Goal: Information Seeking & Learning: Learn about a topic

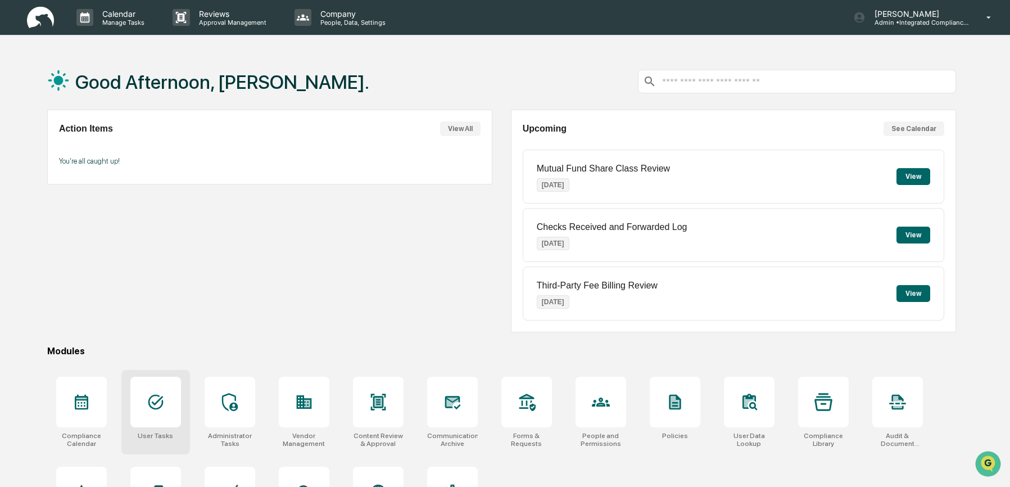
drag, startPoint x: 166, startPoint y: 409, endPoint x: 167, endPoint y: 397, distance: 11.8
click at [166, 409] on div at bounding box center [155, 402] width 51 height 51
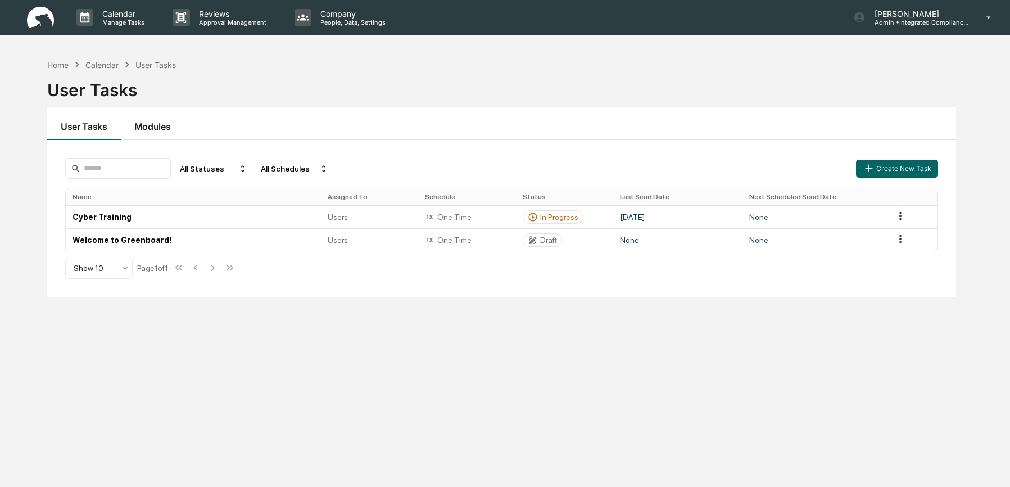
click at [161, 122] on button "Modules" at bounding box center [153, 123] width 64 height 33
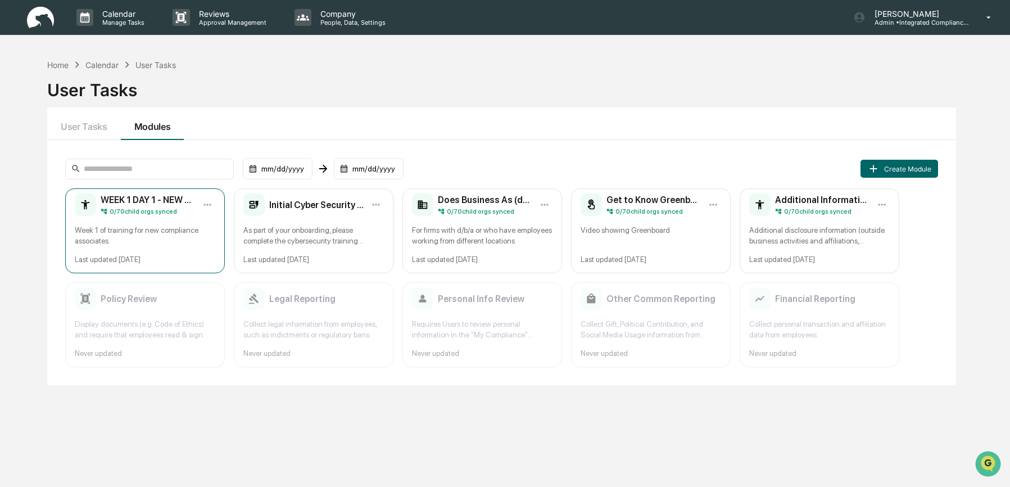
click at [154, 233] on div "Week 1 of training for new compliance associates." at bounding box center [145, 235] width 141 height 21
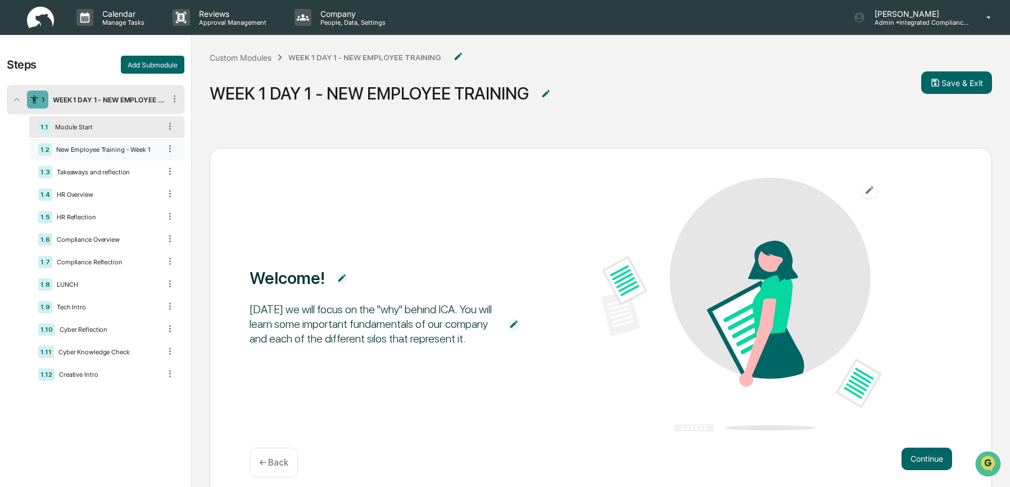
click at [105, 155] on div "1.2 New Employee Training - Week 1" at bounding box center [106, 149] width 155 height 21
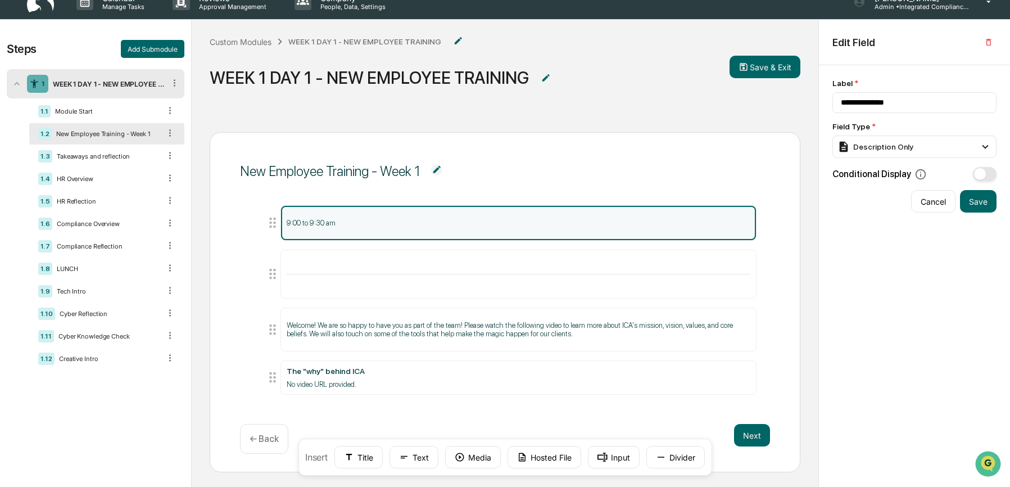
scroll to position [19, 0]
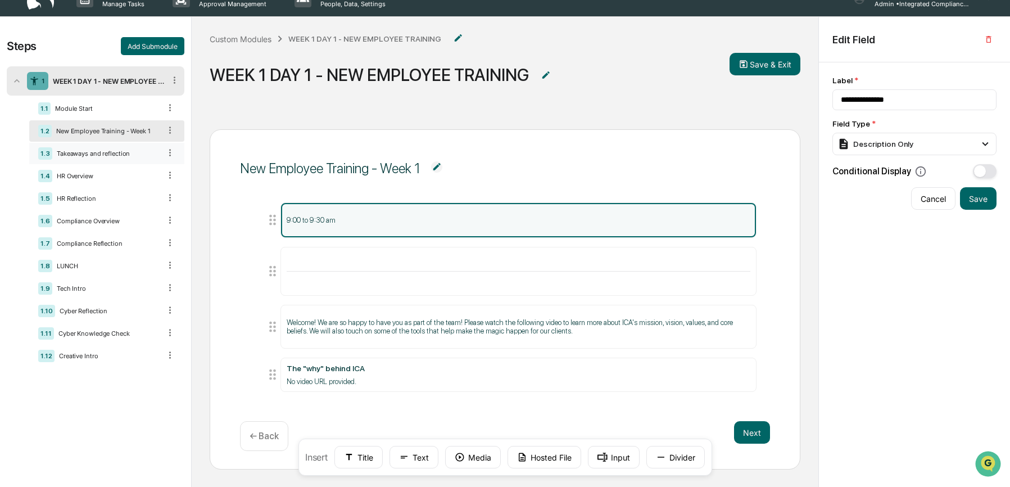
click at [141, 157] on div "Takeaways and reflection" at bounding box center [106, 154] width 108 height 8
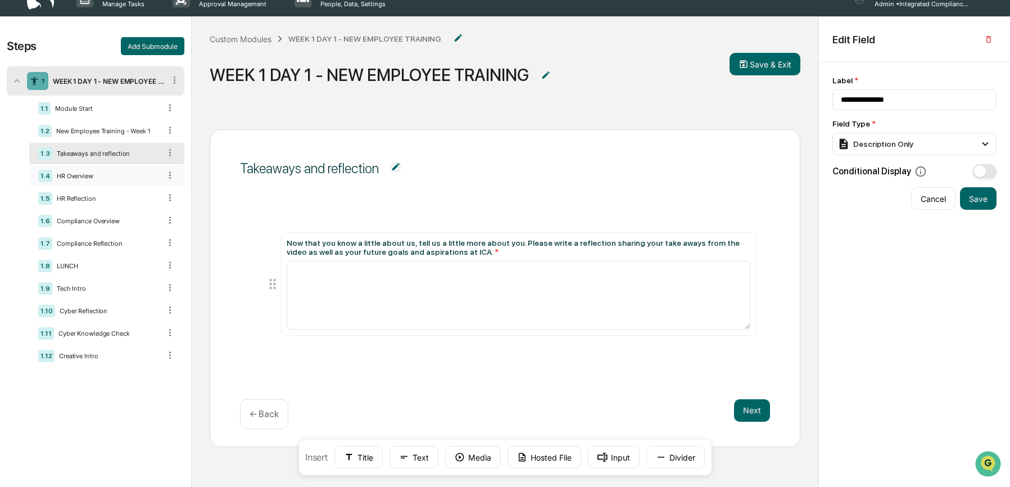
click at [108, 179] on div "HR Overview" at bounding box center [106, 176] width 108 height 8
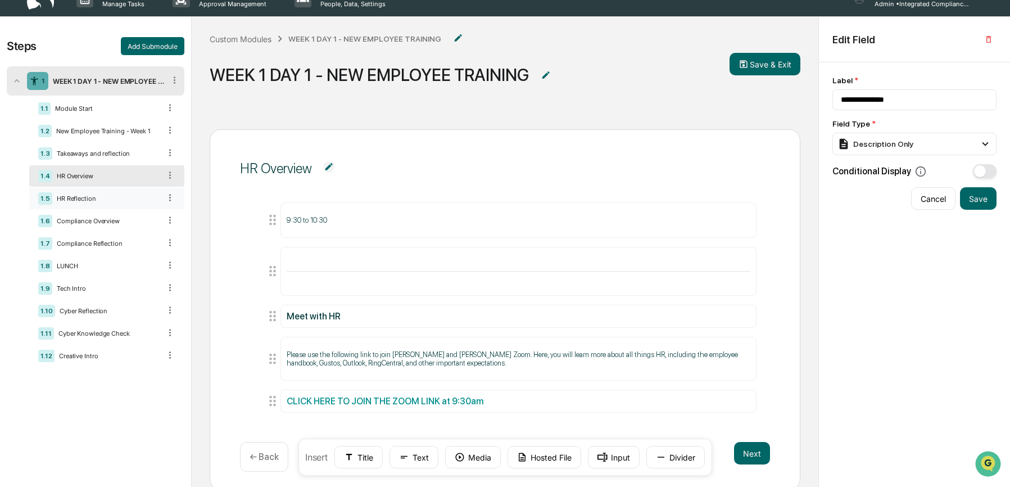
click at [107, 200] on div "HR Reflection" at bounding box center [106, 199] width 108 height 8
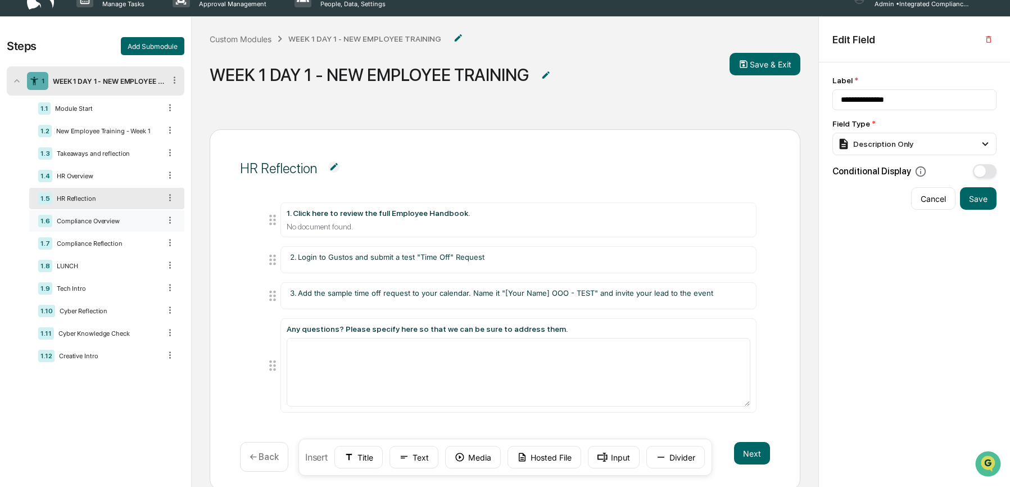
click at [152, 228] on div "1.6 Compliance Overview" at bounding box center [106, 220] width 155 height 21
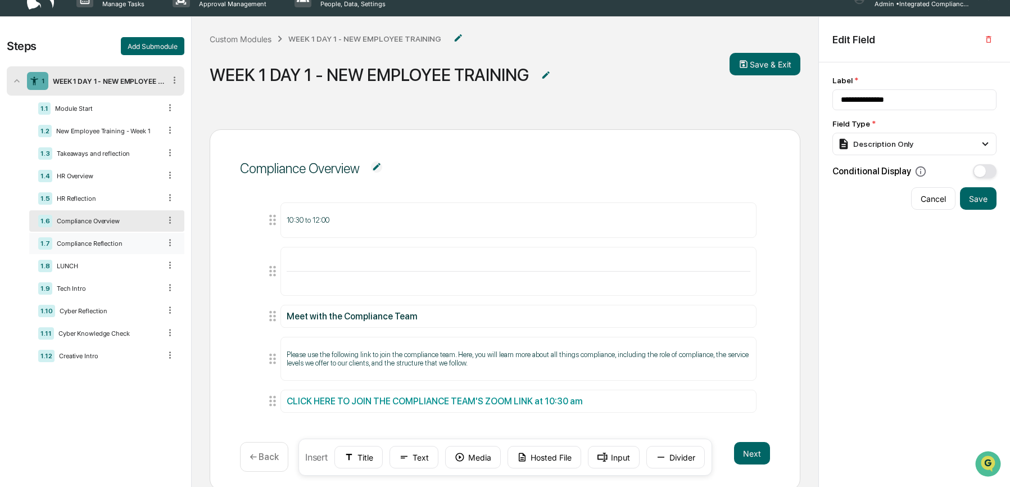
click at [100, 244] on div "Compliance Reflection" at bounding box center [106, 244] width 108 height 8
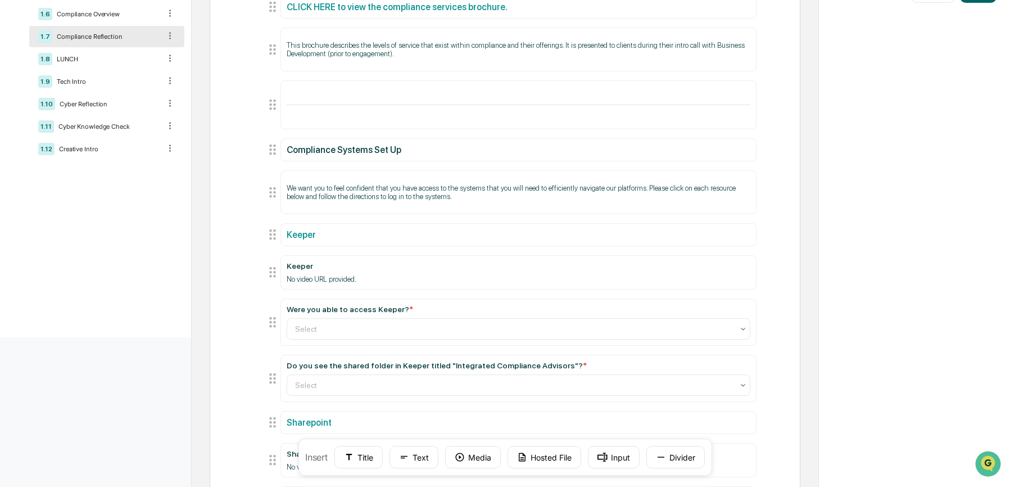
scroll to position [96, 0]
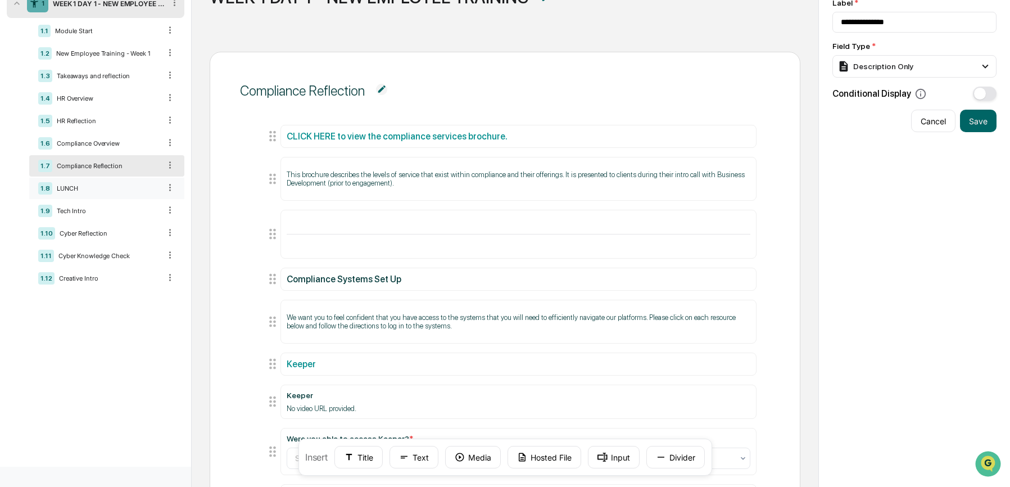
click at [103, 191] on div "LUNCH" at bounding box center [106, 188] width 108 height 8
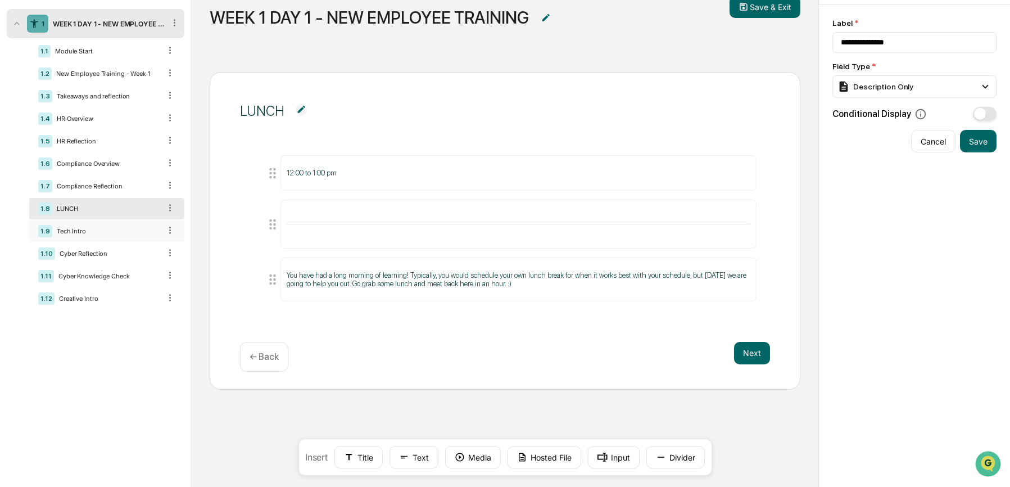
click at [106, 242] on div "1.9 Tech Intro" at bounding box center [106, 230] width 155 height 21
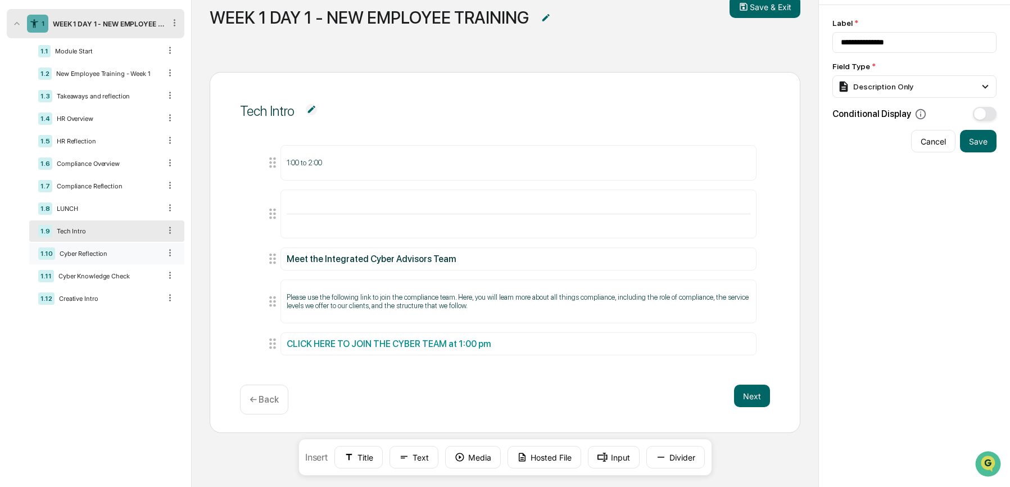
click at [66, 258] on div "Cyber Reflection" at bounding box center [107, 254] width 105 height 8
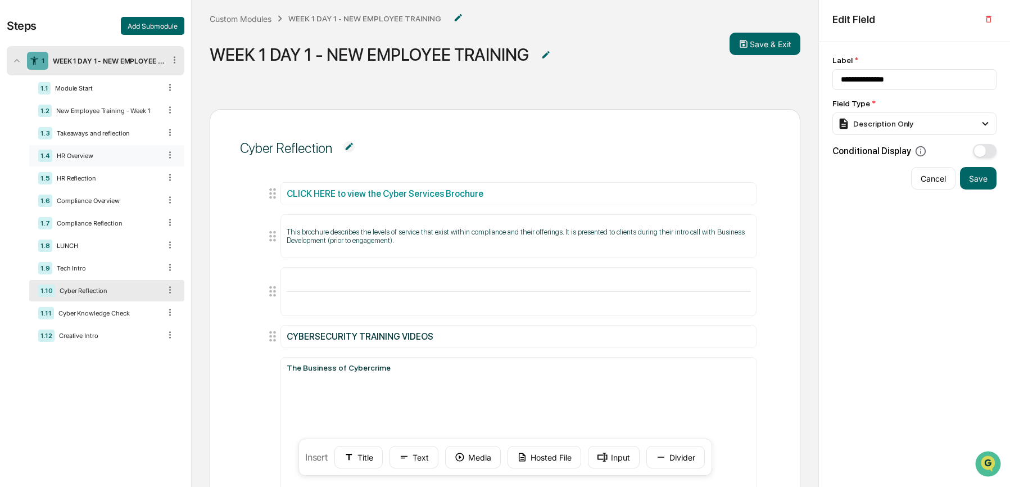
scroll to position [38, 0]
click at [123, 315] on div "Cyber Knowledge Check" at bounding box center [107, 314] width 106 height 8
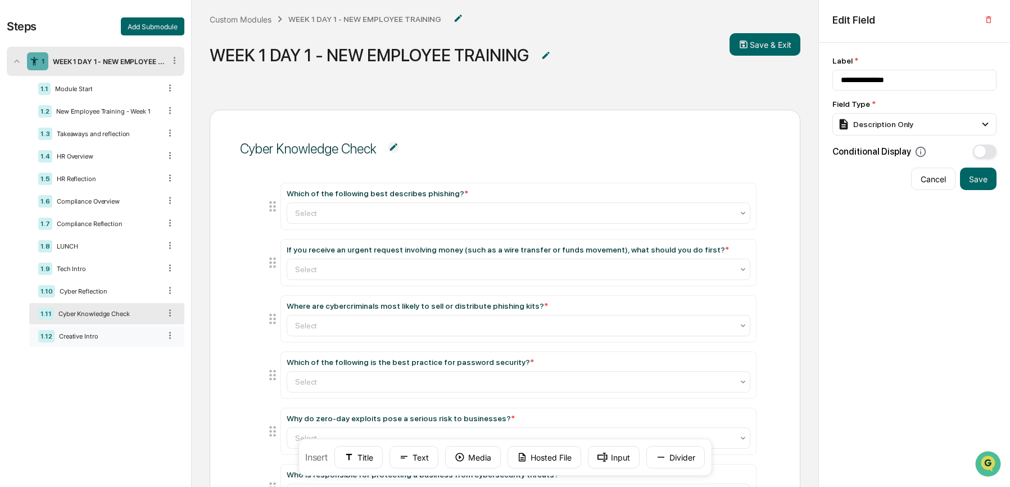
click at [93, 340] on div "Creative Intro" at bounding box center [108, 336] width 106 height 8
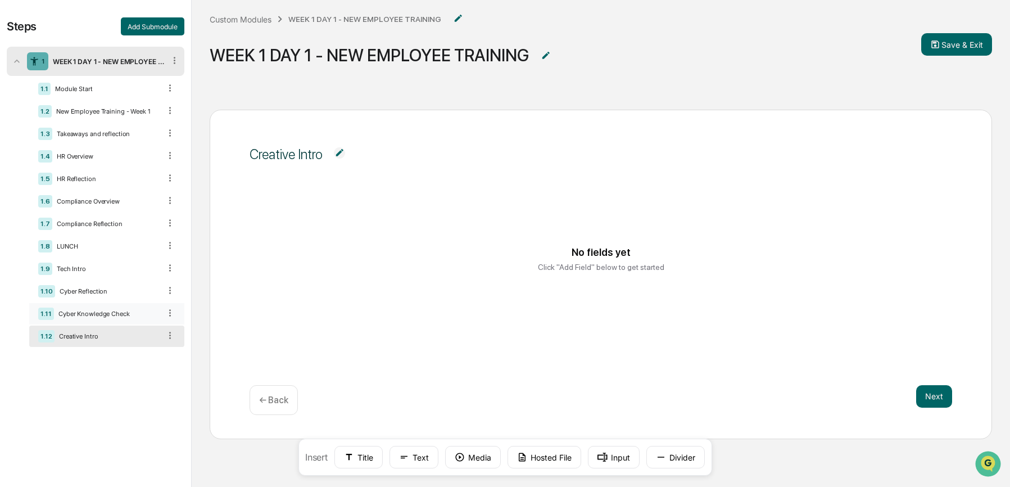
click at [111, 318] on div "Cyber Knowledge Check" at bounding box center [107, 314] width 106 height 8
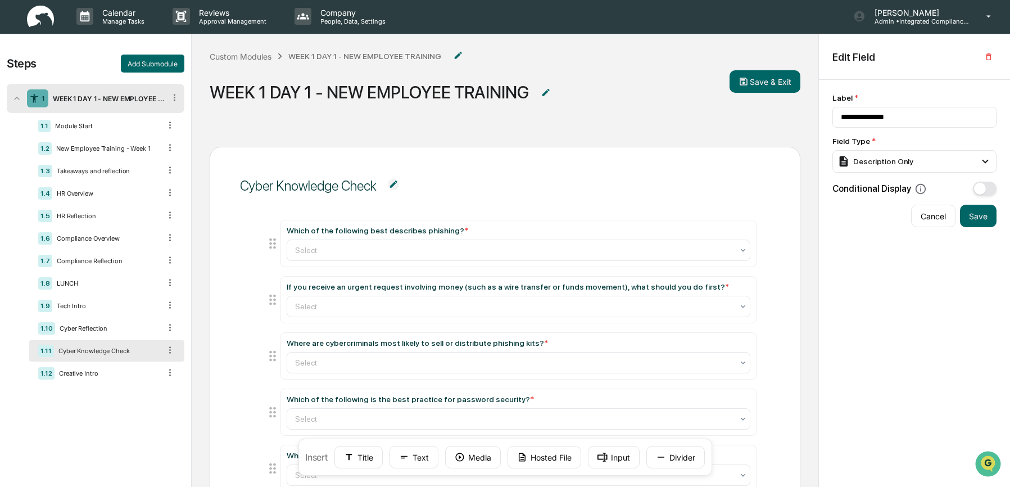
scroll to position [0, 0]
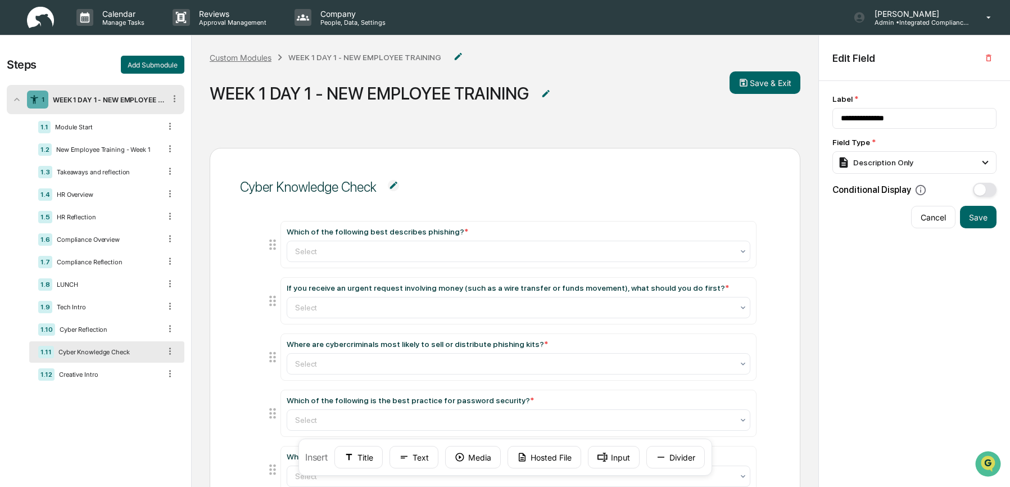
click at [260, 55] on div "Custom Modules" at bounding box center [241, 58] width 62 height 10
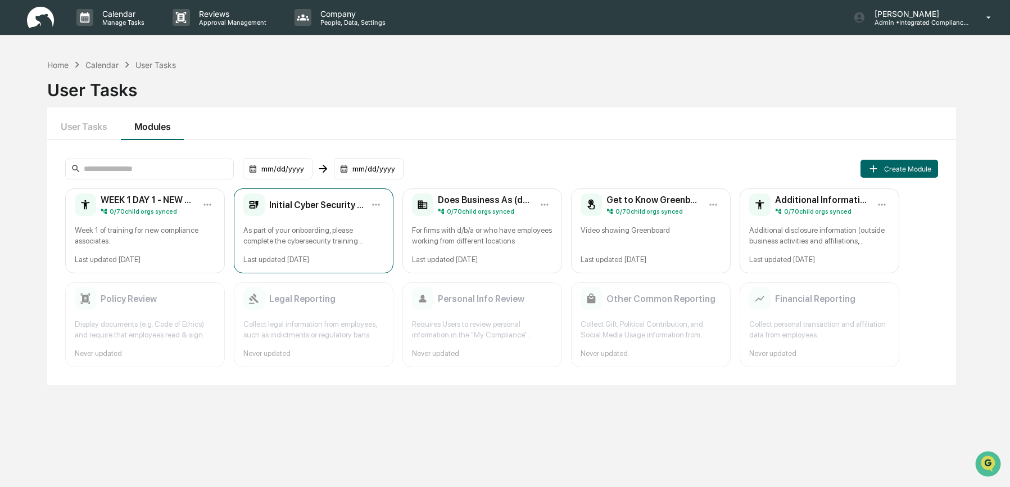
click at [288, 211] on div "Initial Cyber Security Training" at bounding box center [303, 204] width 120 height 22
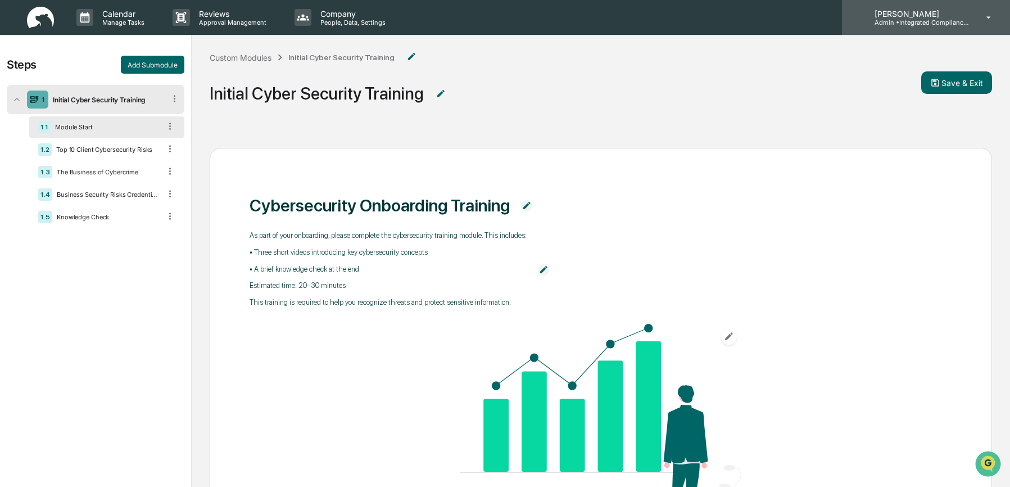
click at [921, 19] on p "Admin • Integrated Compliance Advisors - Consultants" at bounding box center [918, 23] width 105 height 8
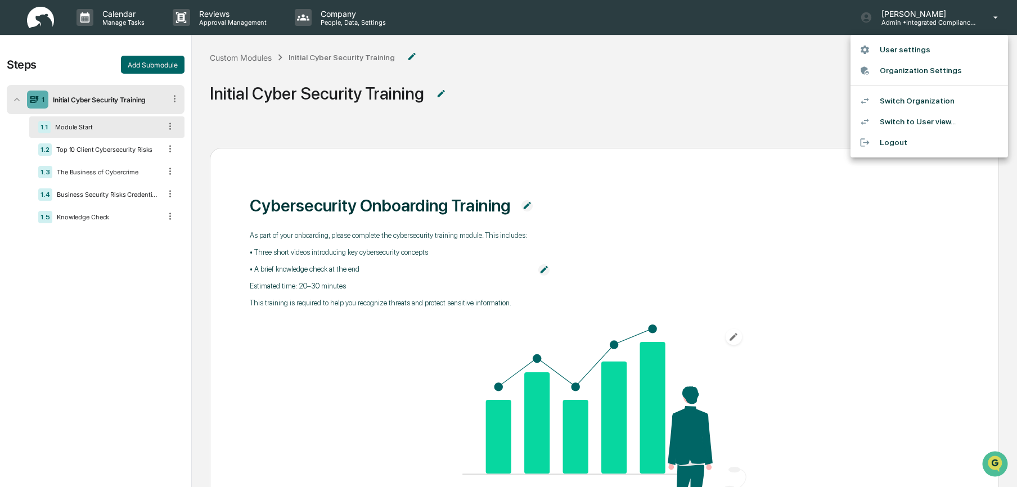
click at [460, 71] on div at bounding box center [508, 243] width 1017 height 487
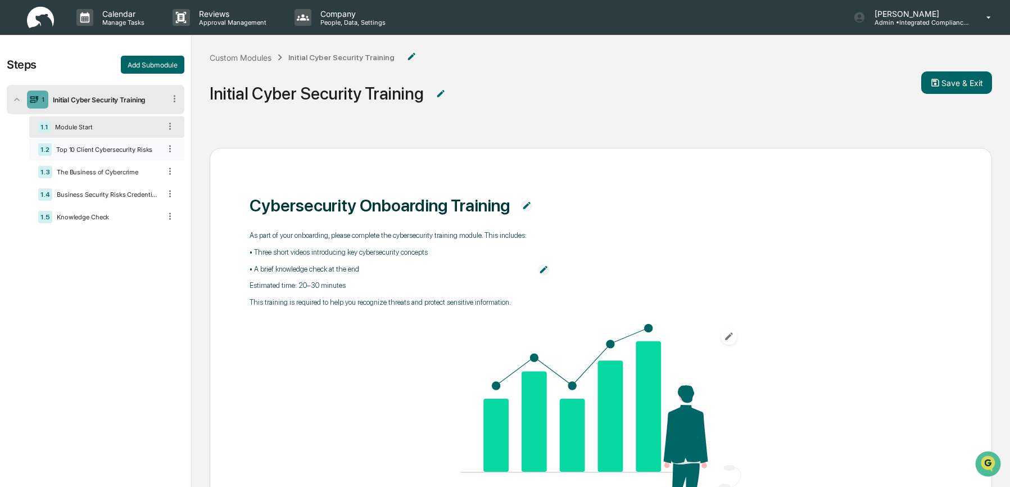
click at [137, 159] on div "1.2 Top 10 Client Cybersecurity Risks" at bounding box center [106, 149] width 155 height 21
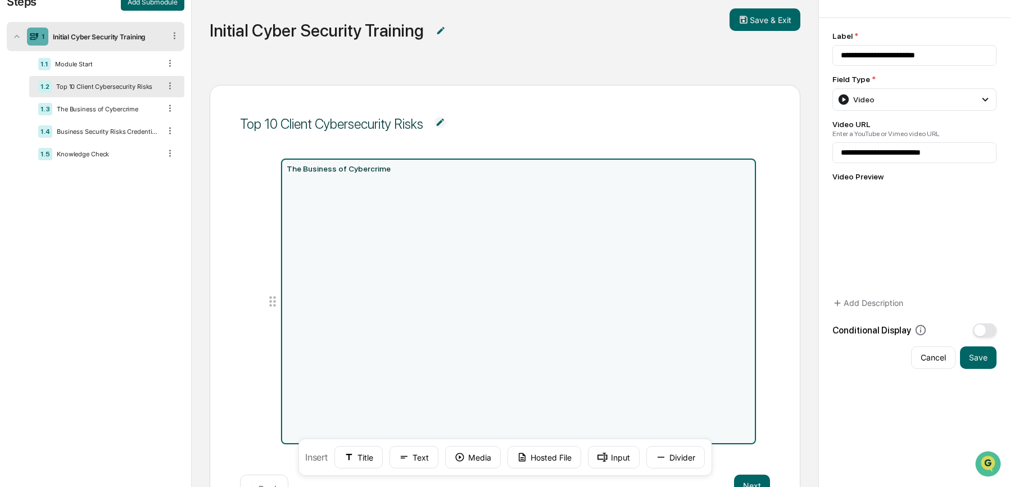
scroll to position [65, 0]
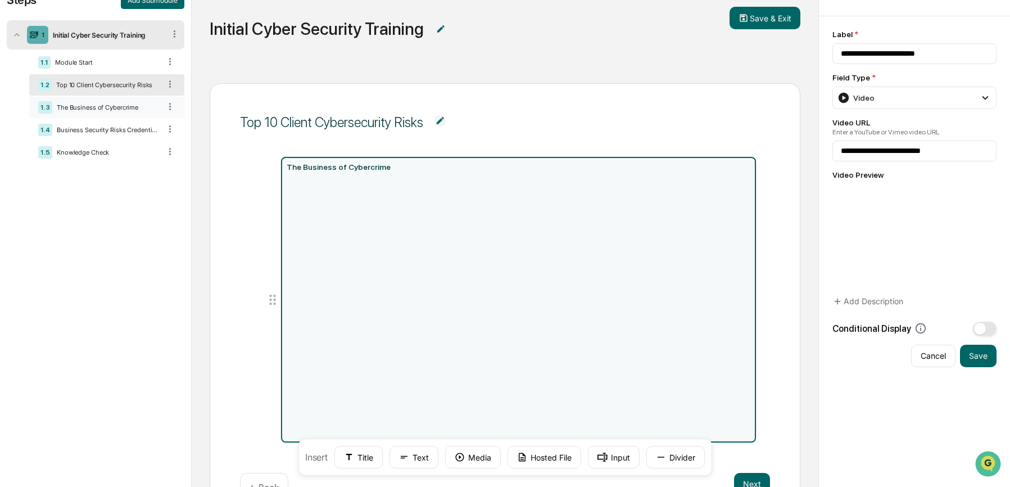
click at [111, 111] on div "The Business of Cybercrime" at bounding box center [106, 107] width 108 height 8
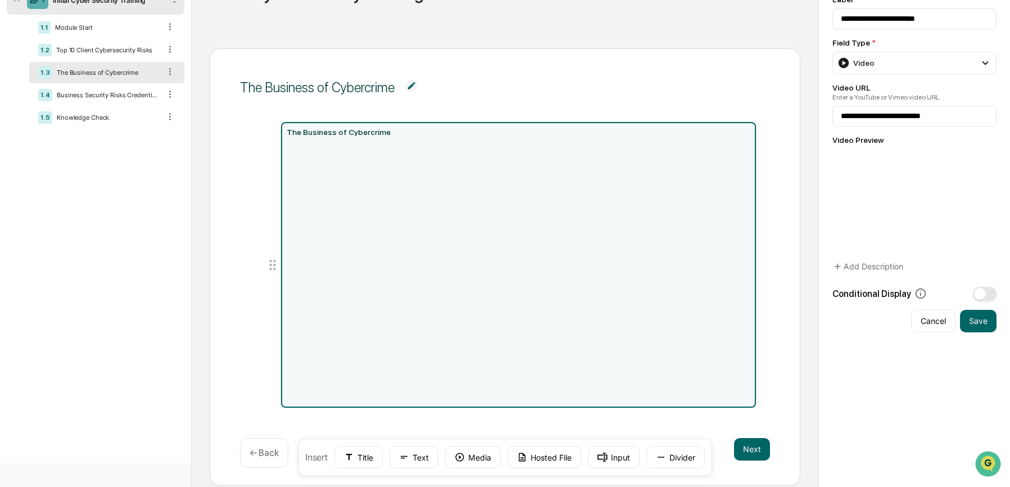
scroll to position [101, 0]
click at [120, 100] on div "1.4 Business Security Risks Credential Attacks & Account Takeover Explained" at bounding box center [106, 93] width 155 height 21
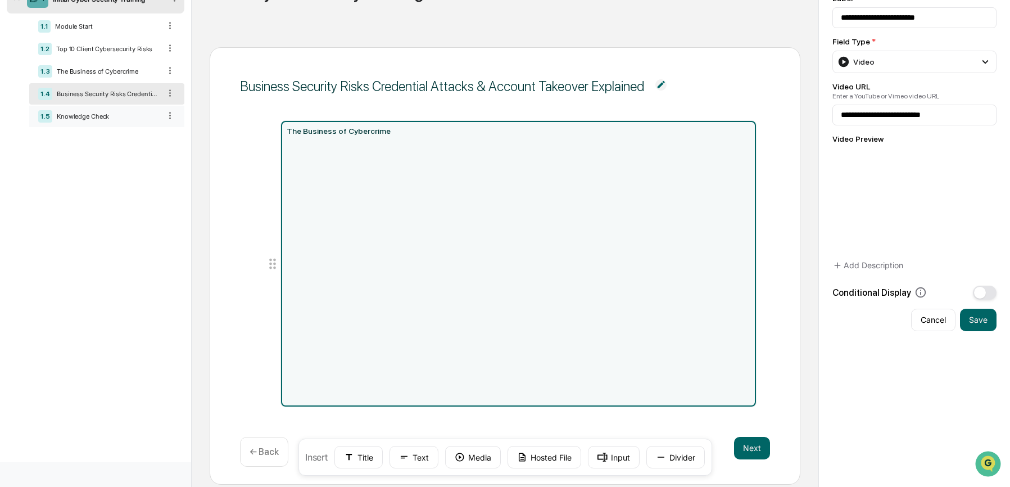
click at [73, 124] on div "1.5 Knowledge Check" at bounding box center [106, 116] width 155 height 21
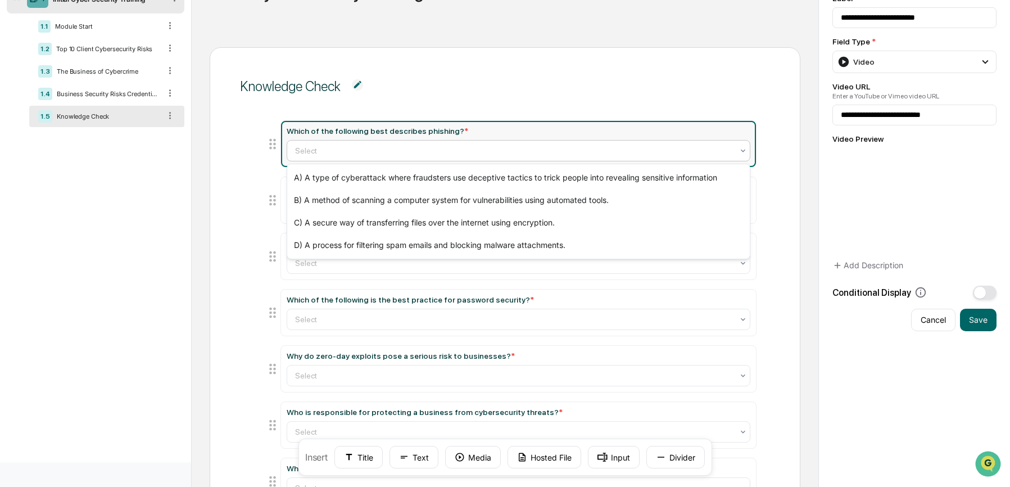
click at [336, 143] on div "Select" at bounding box center [515, 151] width 450 height 16
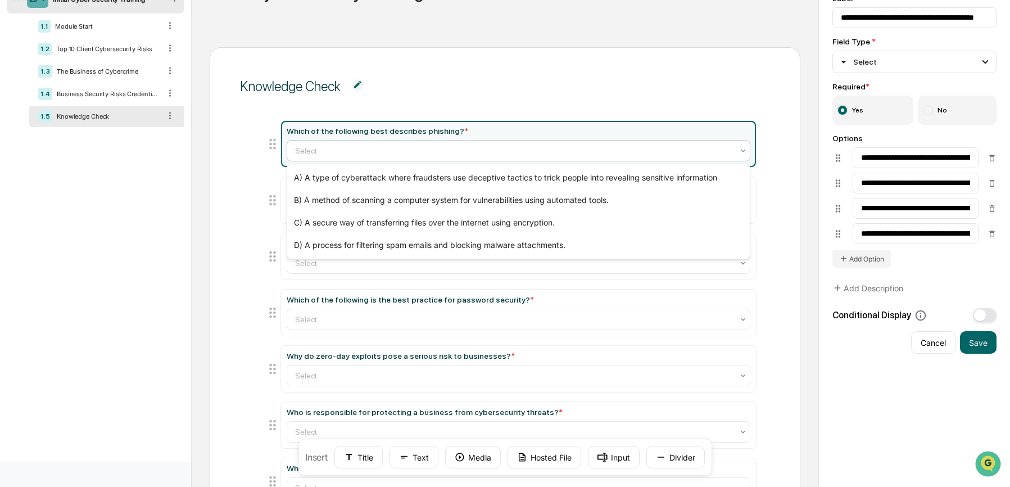
click at [332, 282] on ul "Which of the following best describes phishing? * C) A secure way of transferri…" at bounding box center [506, 415] width 504 height 591
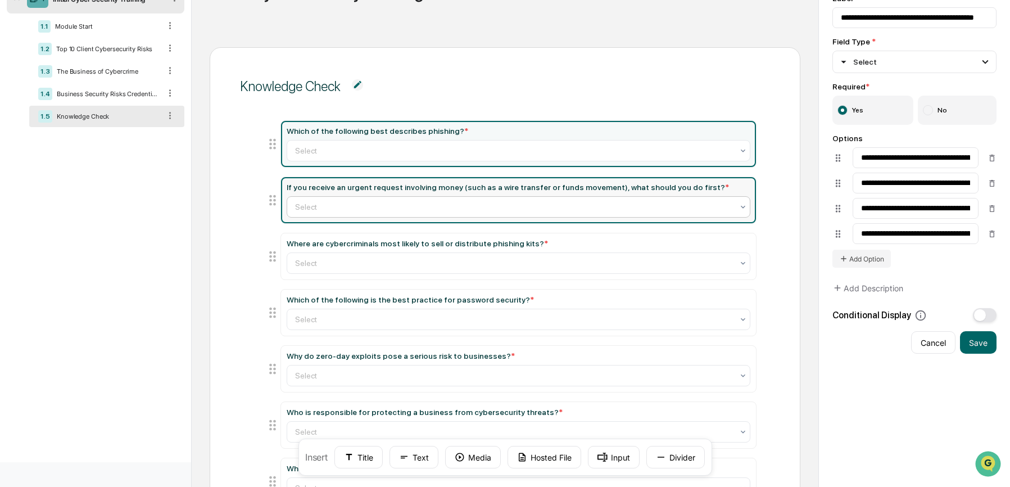
click at [363, 209] on div at bounding box center [514, 206] width 439 height 11
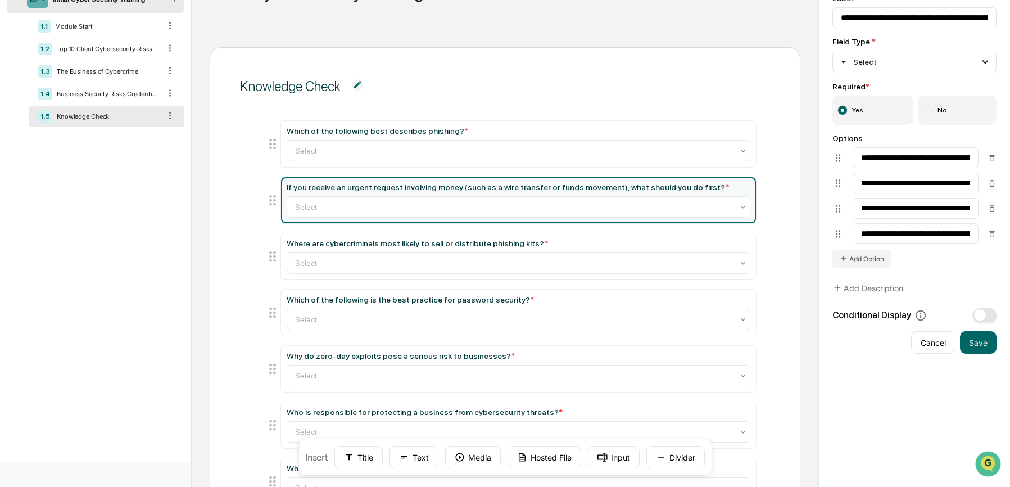
click at [246, 256] on div "Which of the following best describes phishing? * Select If you receive an urge…" at bounding box center [505, 419] width 531 height 624
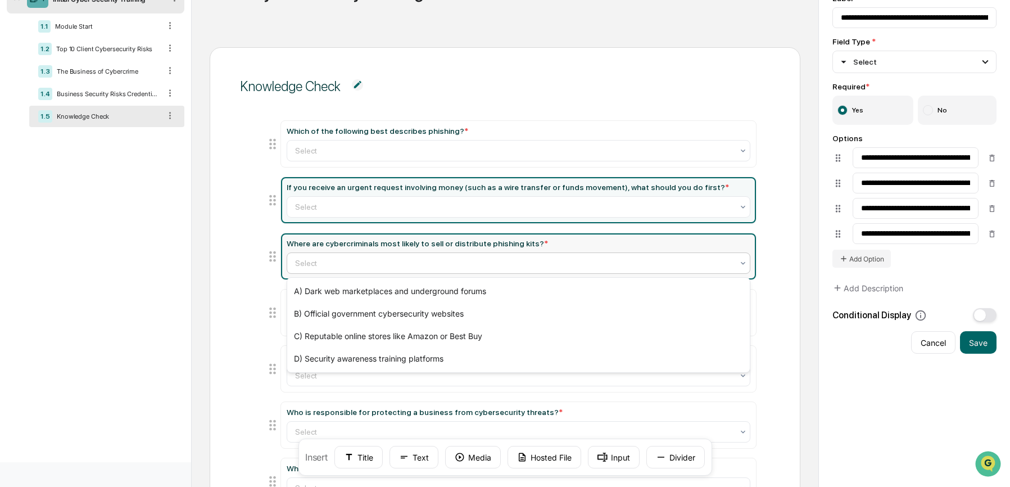
click at [332, 265] on div at bounding box center [514, 263] width 439 height 11
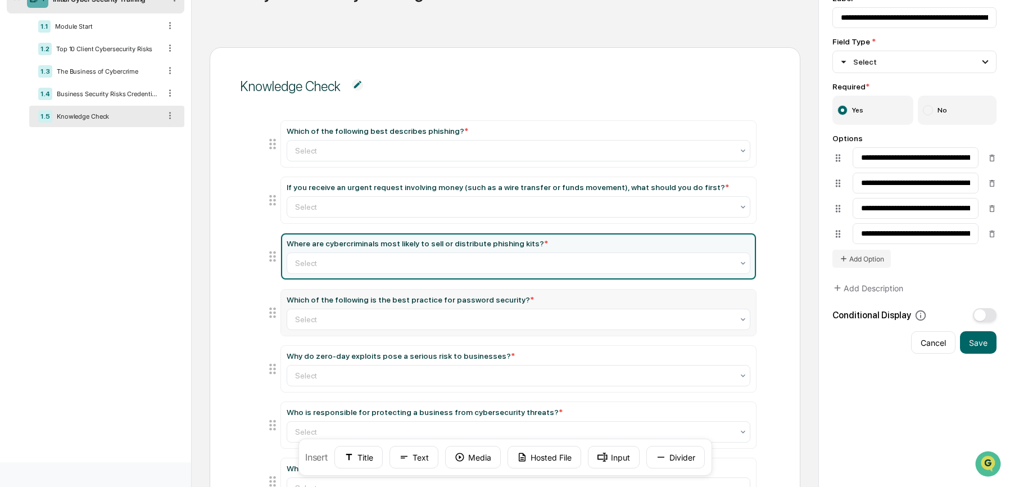
click at [267, 295] on li "Which of the following is the best practice for password security? * Select" at bounding box center [511, 312] width 493 height 47
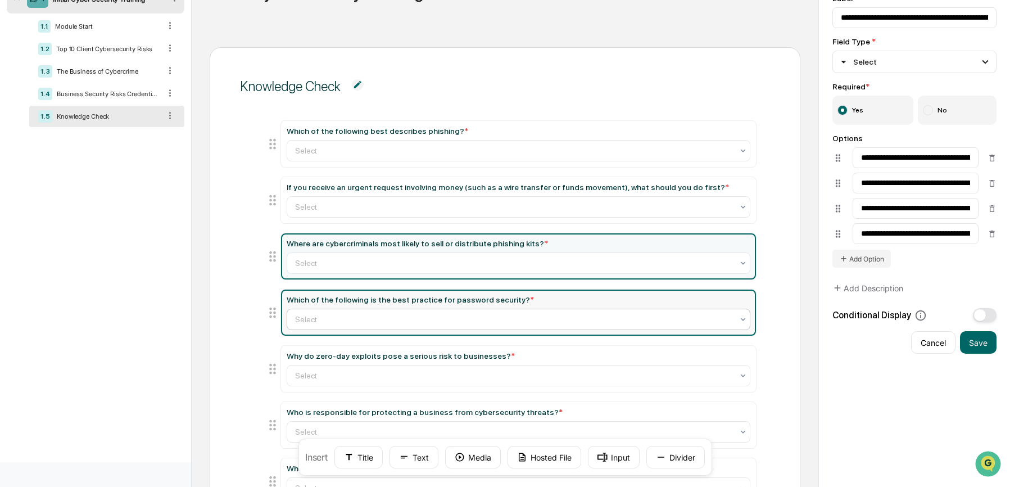
click at [321, 317] on div at bounding box center [514, 319] width 439 height 11
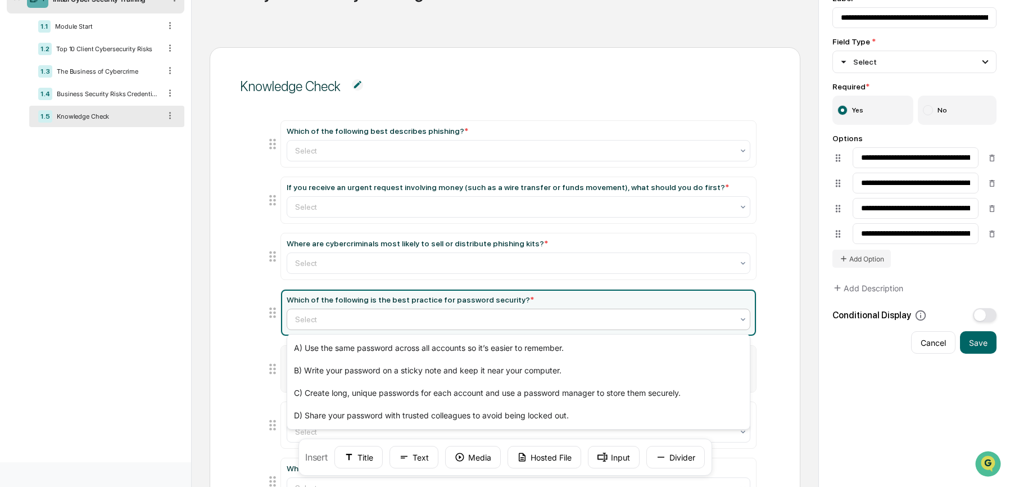
drag, startPoint x: 260, startPoint y: 327, endPoint x: 313, endPoint y: 348, distance: 57.0
click at [260, 327] on ul "Which of the following best describes phishing? * Select If you receive an urge…" at bounding box center [506, 415] width 504 height 591
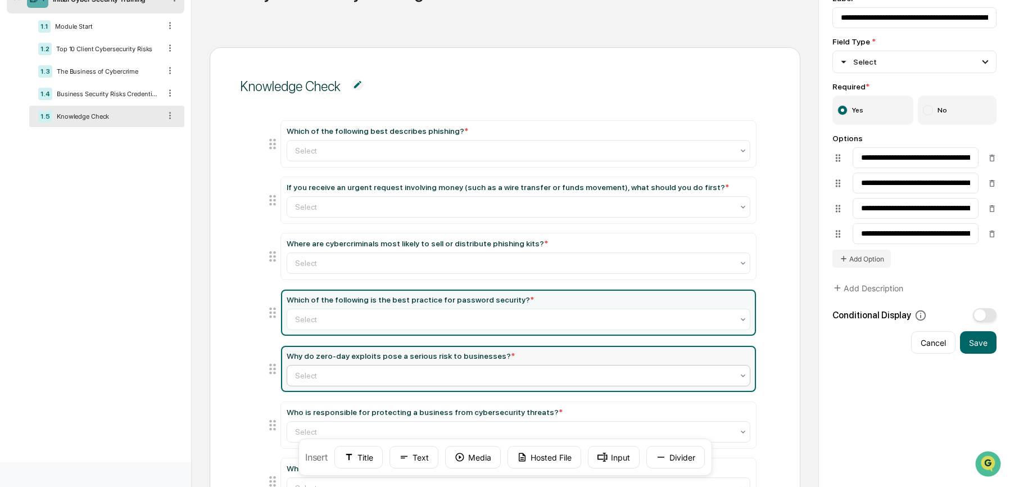
click at [328, 383] on div "Select" at bounding box center [515, 376] width 450 height 16
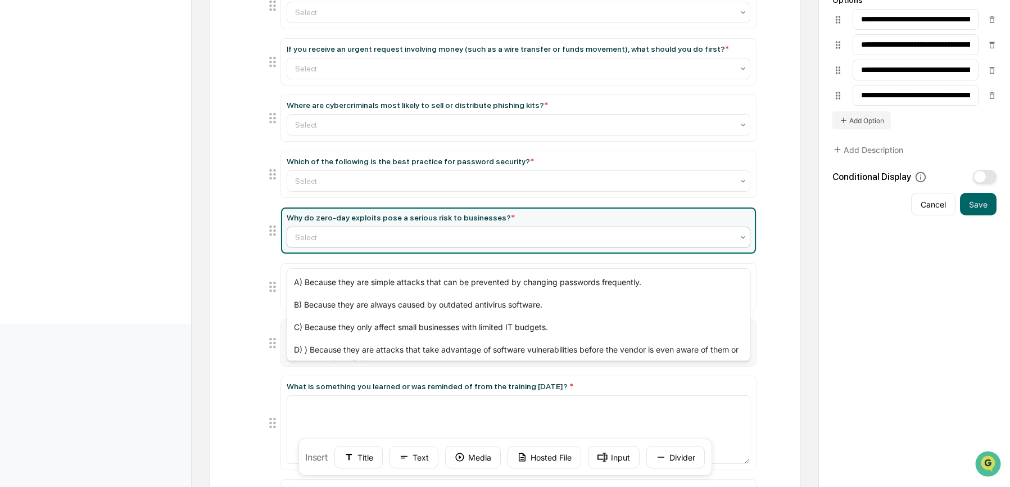
scroll to position [241, 0]
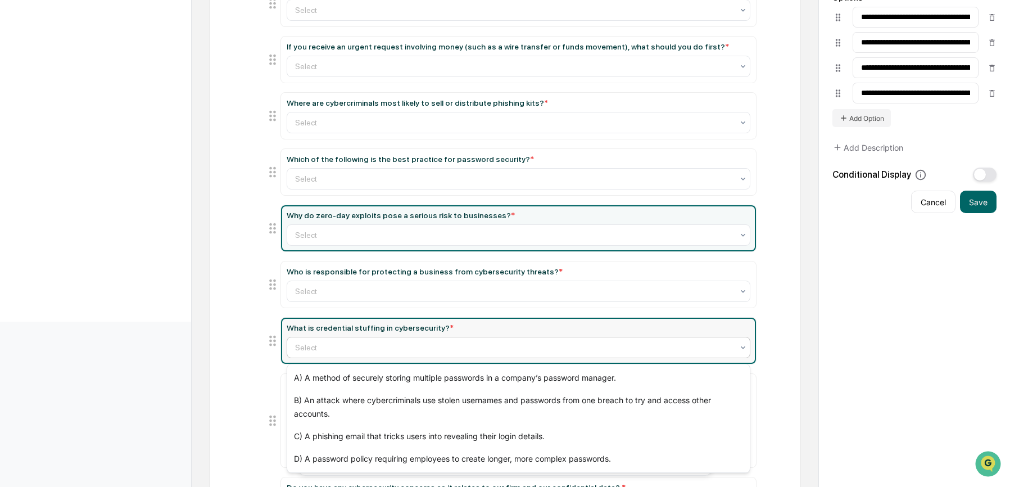
click at [333, 353] on div at bounding box center [514, 347] width 439 height 11
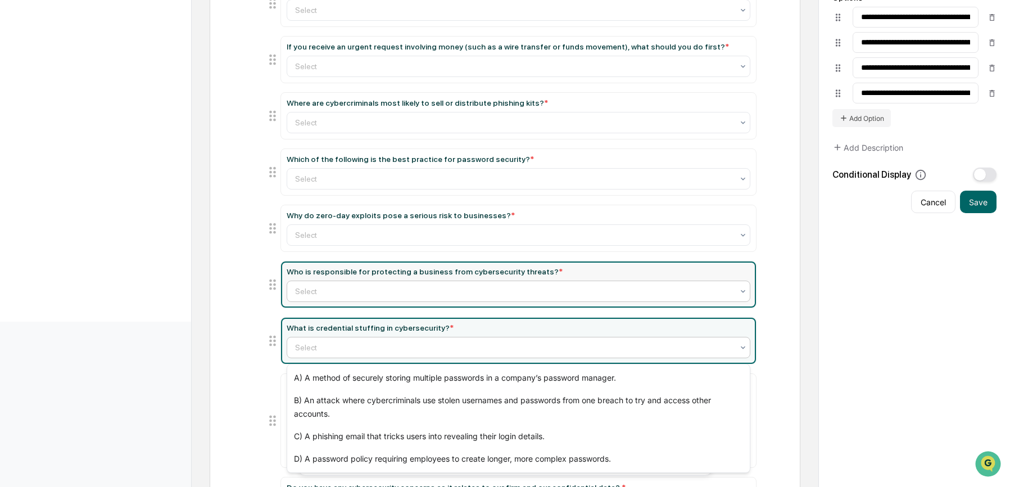
click at [358, 286] on div "Select" at bounding box center [515, 291] width 450 height 16
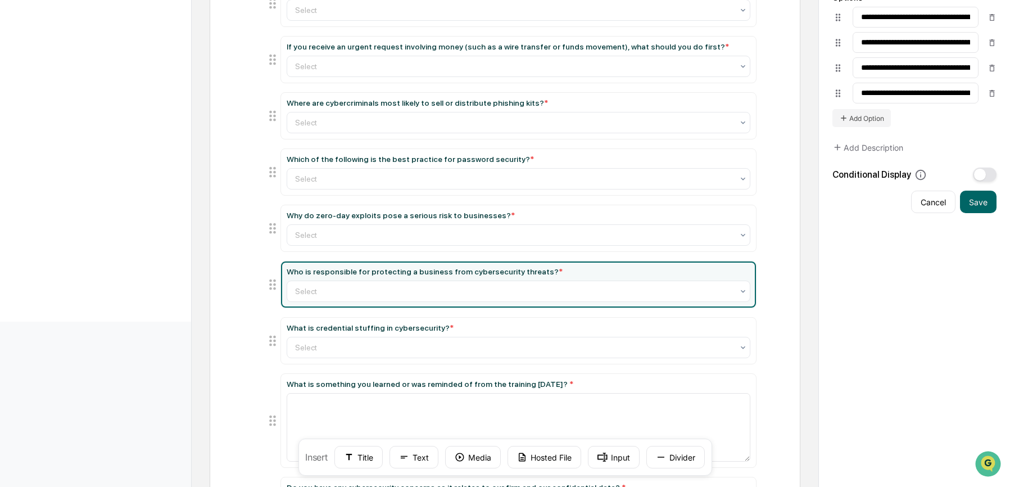
click at [260, 290] on ul "Which of the following best describes phishing? * Select If you receive an urge…" at bounding box center [506, 275] width 504 height 591
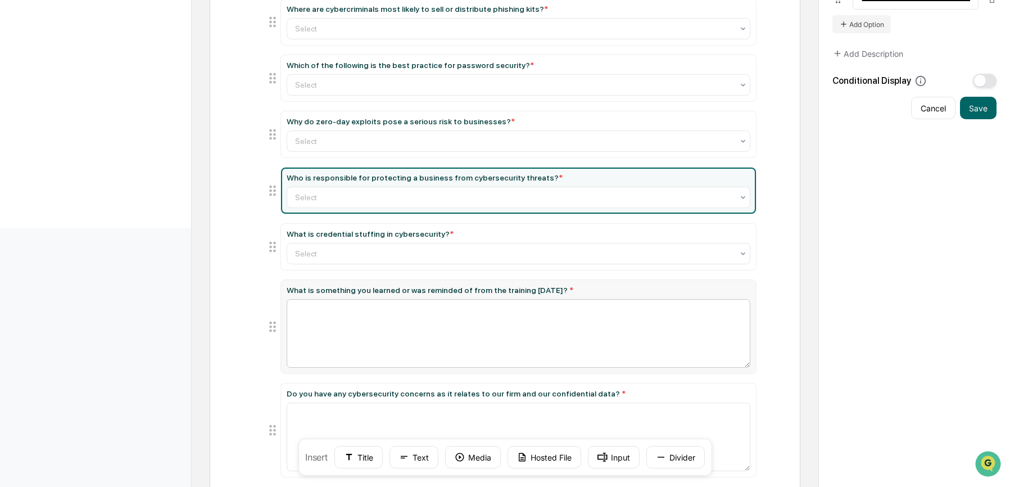
scroll to position [425, 0]
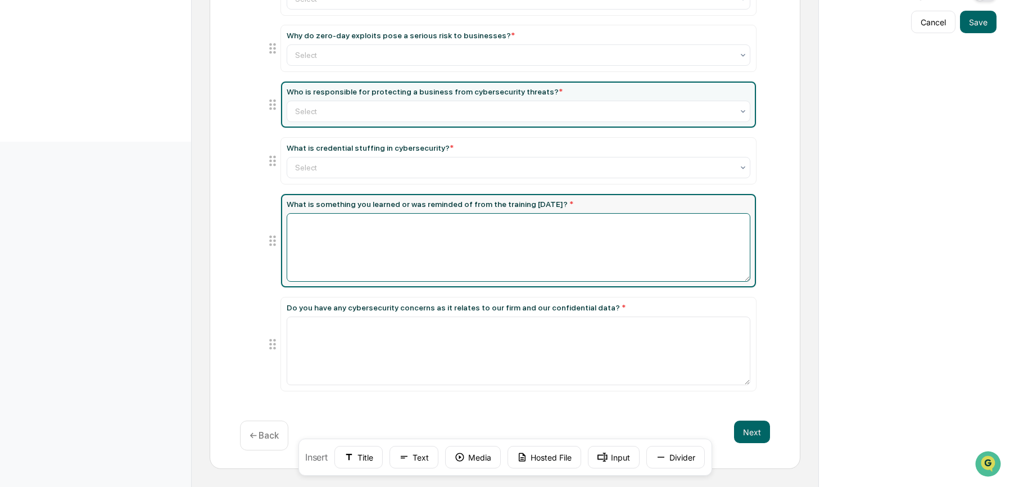
click at [394, 227] on textarea at bounding box center [519, 247] width 464 height 69
type input "**********"
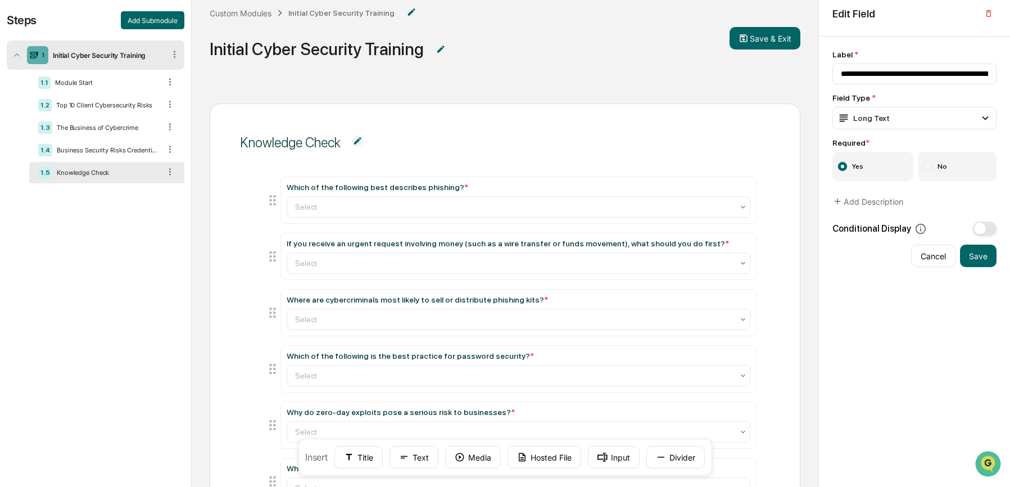
scroll to position [0, 0]
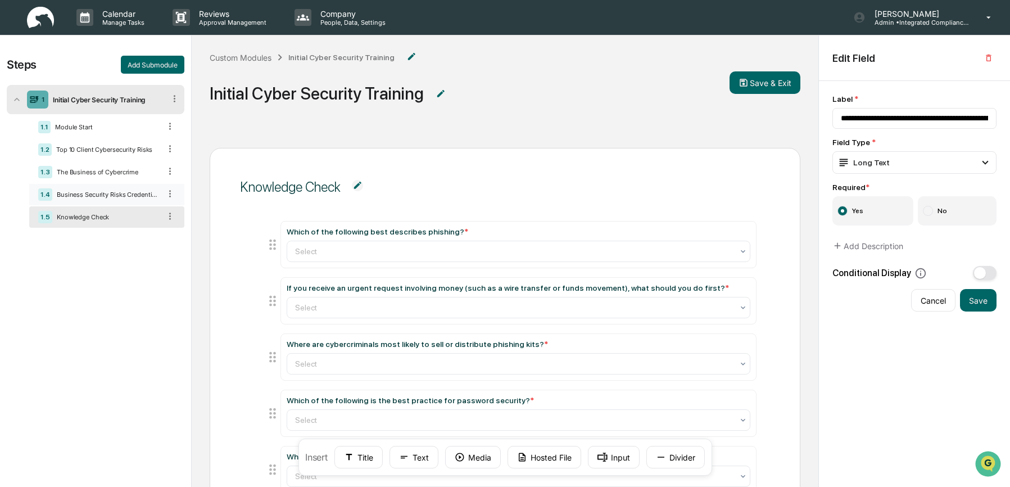
click at [78, 203] on div "1.4 Business Security Risks Credential Attacks & Account Takeover Explained" at bounding box center [106, 194] width 155 height 21
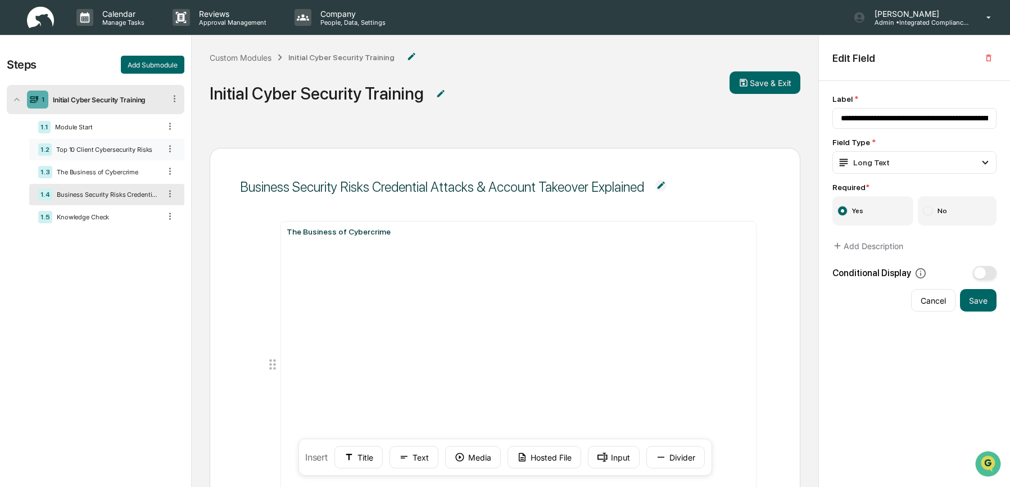
click at [136, 150] on div "Top 10 Client Cybersecurity Risks" at bounding box center [106, 150] width 109 height 8
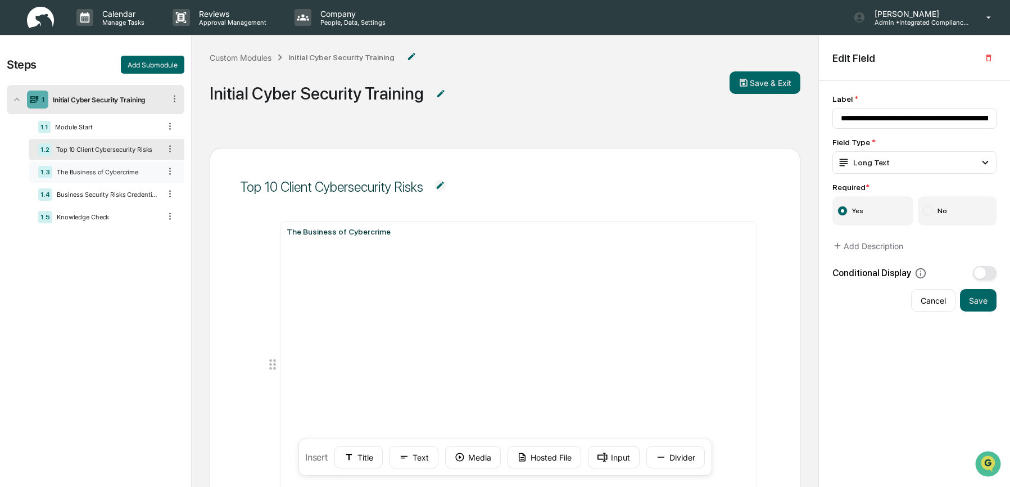
click at [124, 175] on div "The Business of Cybercrime" at bounding box center [106, 172] width 108 height 8
click at [95, 173] on div "The Business of Cybercrime" at bounding box center [106, 172] width 108 height 8
click at [110, 160] on div "1.2 Top 10 Client Cybersecurity Risks" at bounding box center [106, 149] width 155 height 21
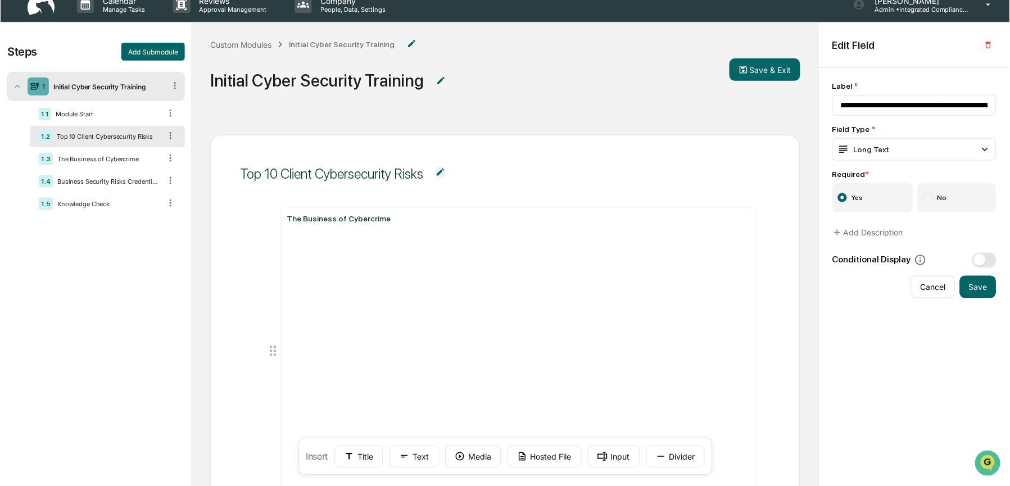
scroll to position [12, 0]
click at [64, 56] on div "Steps Add Submodule" at bounding box center [96, 52] width 178 height 18
